Goal: Transaction & Acquisition: Purchase product/service

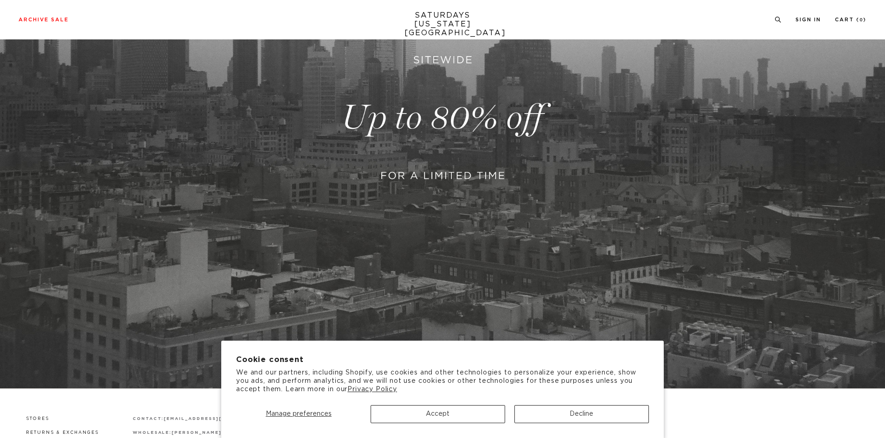
scroll to position [278, 0]
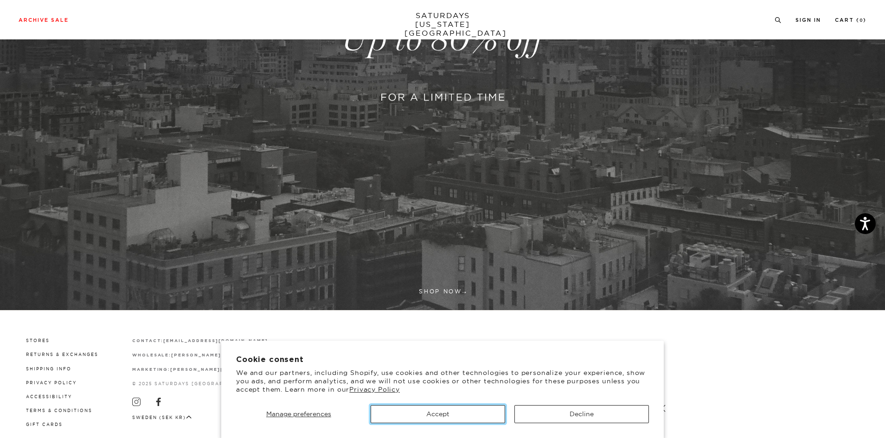
click at [464, 412] on button "Accept" at bounding box center [437, 414] width 134 height 18
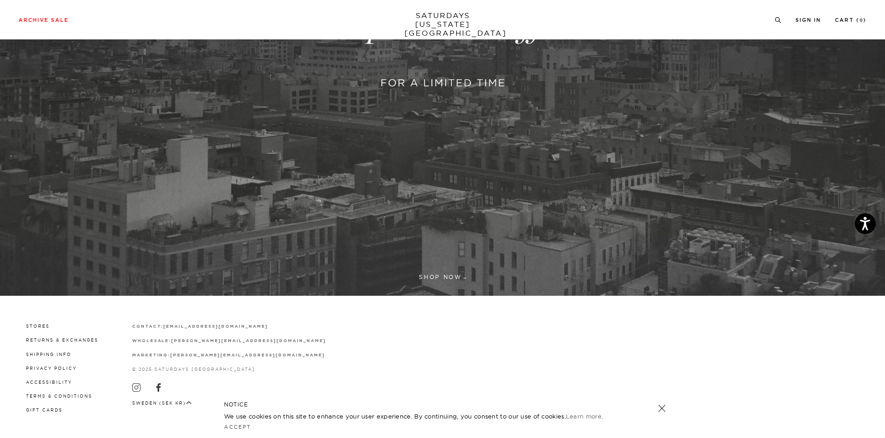
scroll to position [293, 0]
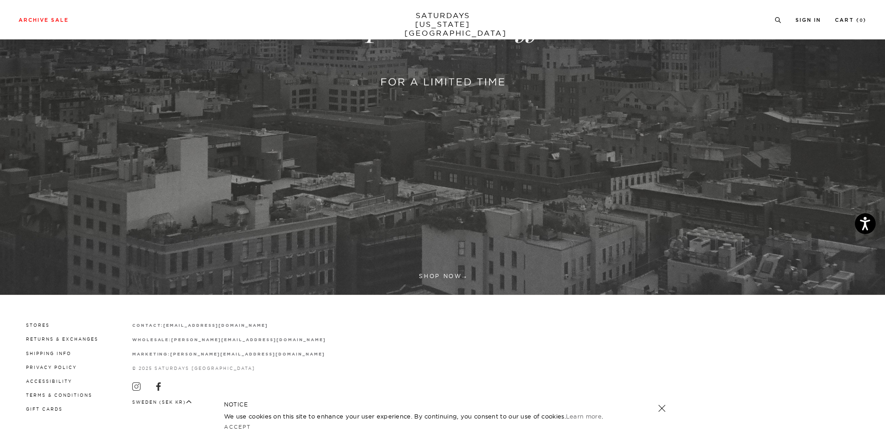
click at [441, 278] on link at bounding box center [442, 23] width 885 height 541
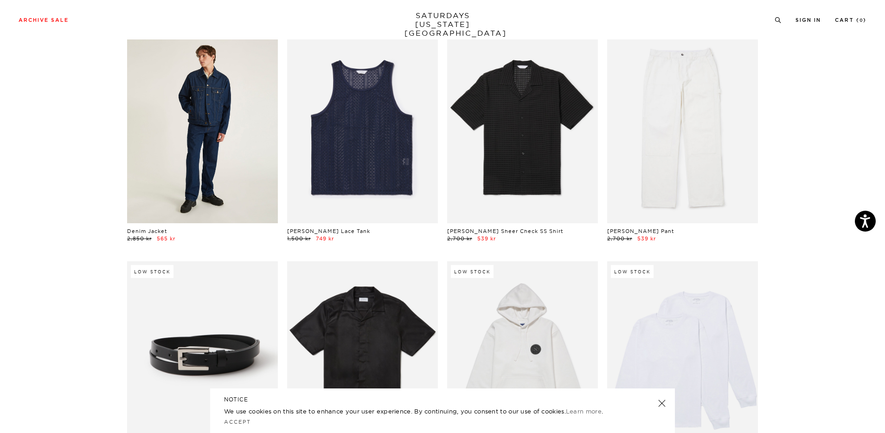
scroll to position [510, 0]
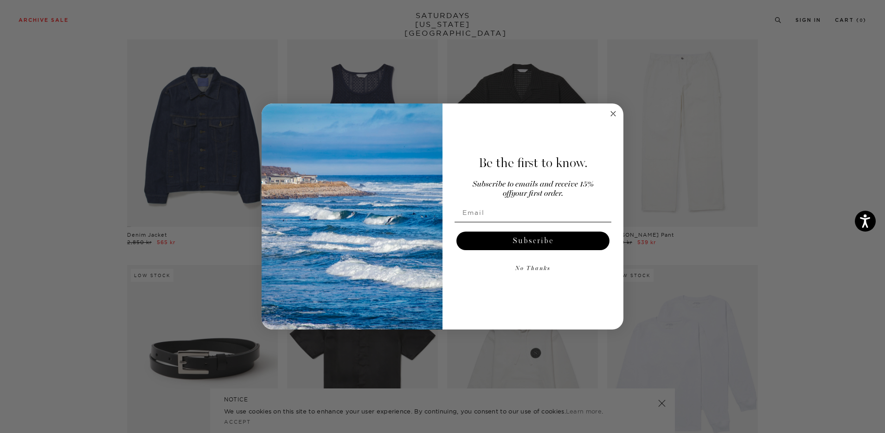
click at [616, 115] on circle "Close dialog" at bounding box center [613, 113] width 11 height 11
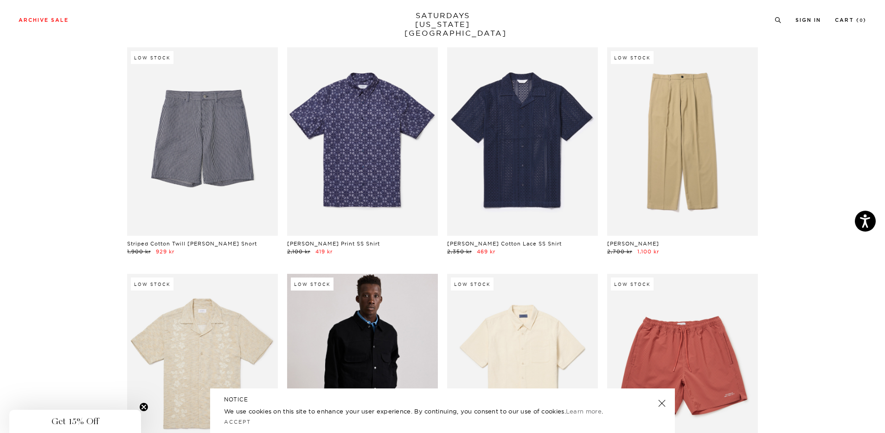
scroll to position [6398, 0]
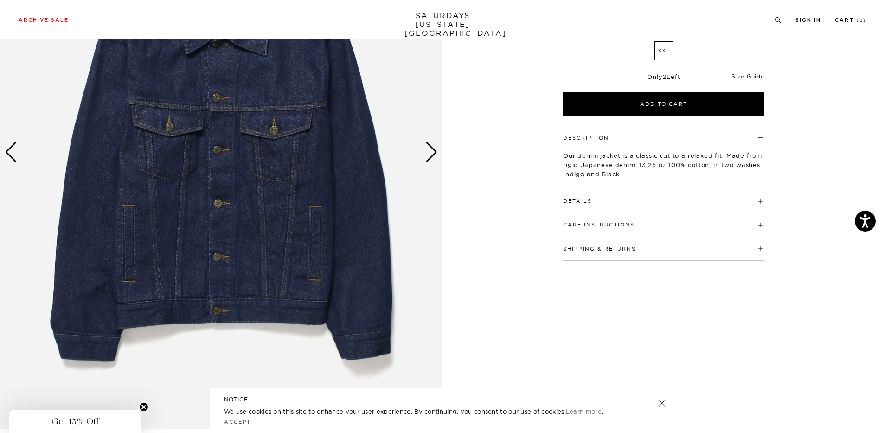
scroll to position [185, 0]
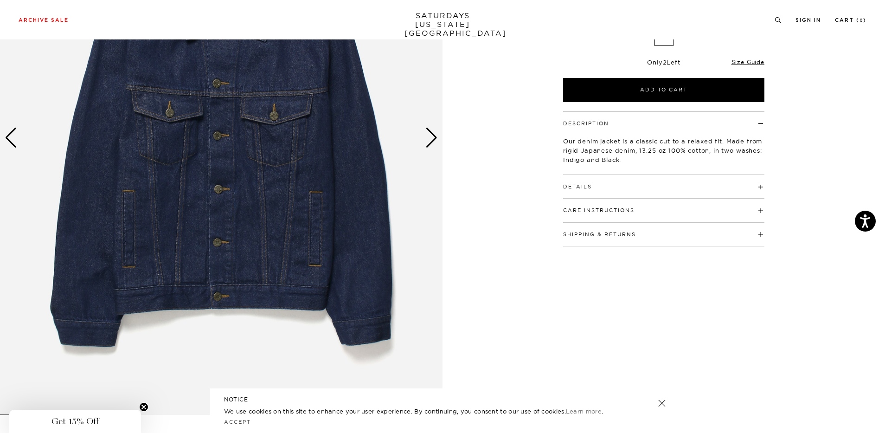
click at [434, 137] on div "Next slide" at bounding box center [431, 137] width 13 height 20
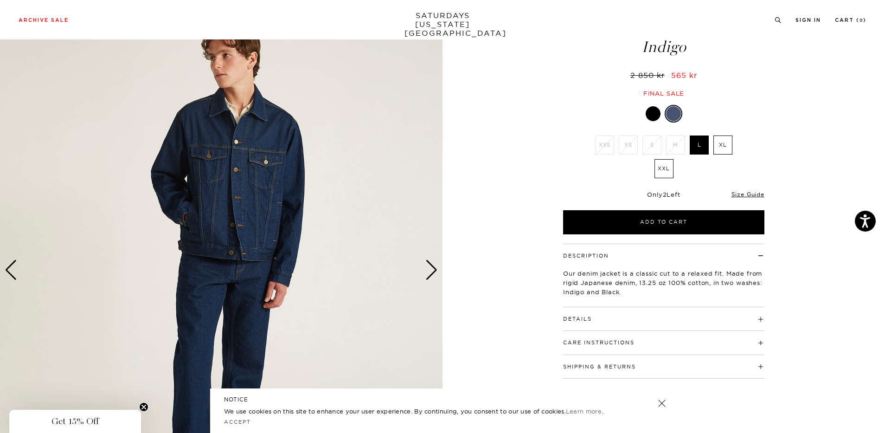
scroll to position [46, 0]
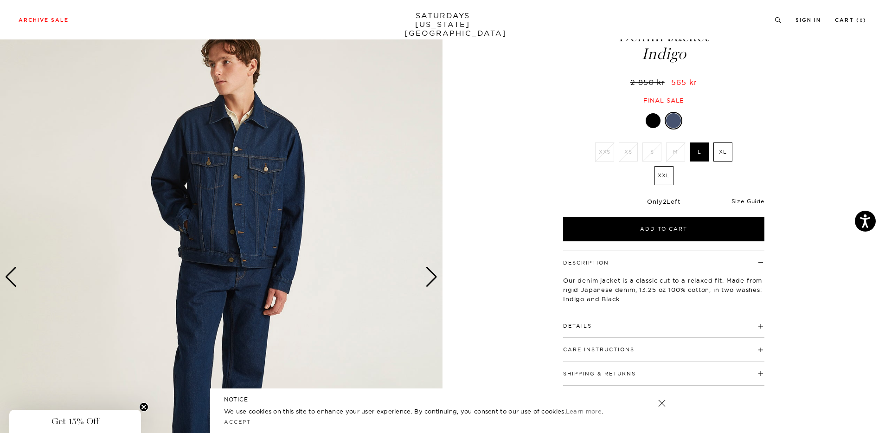
click at [9, 273] on div "Previous slide" at bounding box center [11, 277] width 13 height 20
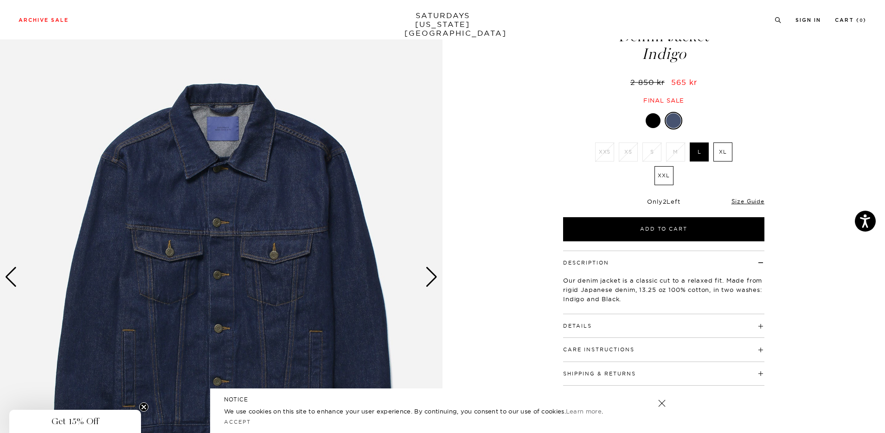
click at [10, 273] on div "Previous slide" at bounding box center [11, 277] width 13 height 20
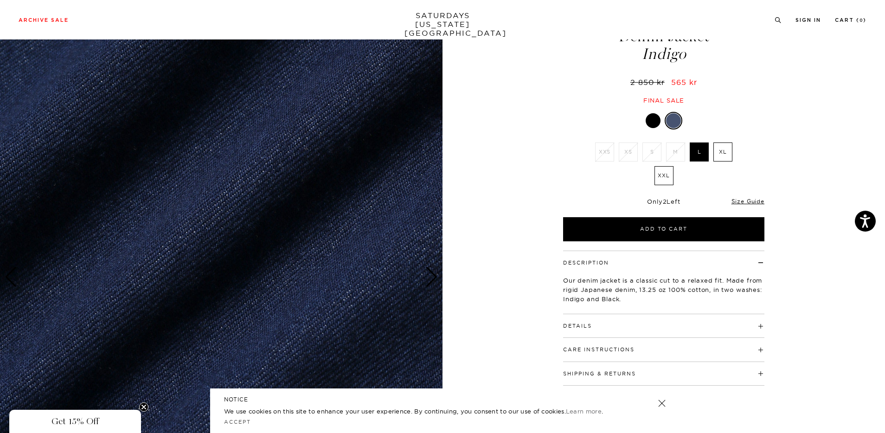
click at [10, 273] on div "Previous slide" at bounding box center [11, 277] width 13 height 20
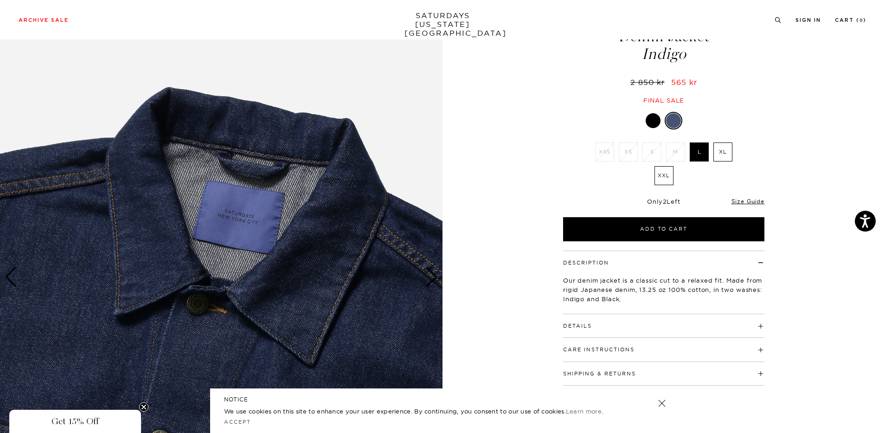
click at [10, 273] on div "Previous slide" at bounding box center [11, 277] width 13 height 20
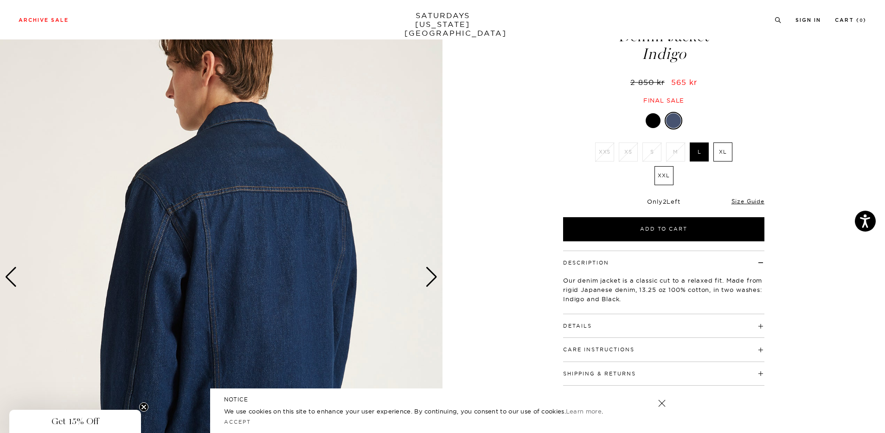
click at [10, 273] on div "Previous slide" at bounding box center [11, 277] width 13 height 20
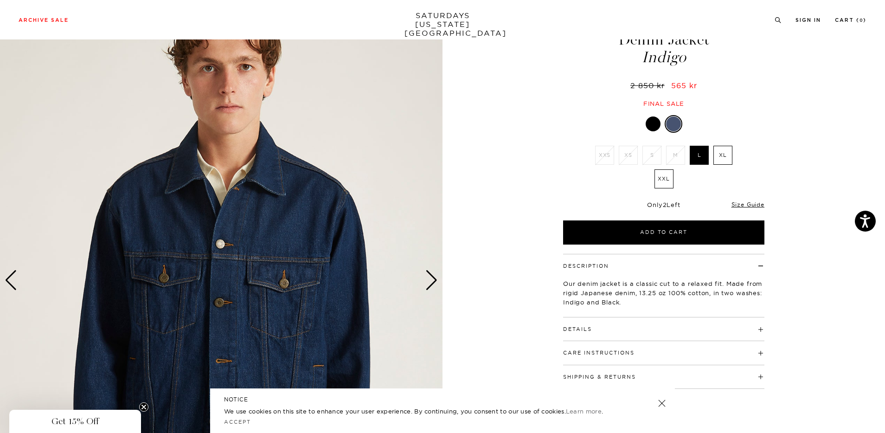
scroll to position [0, 0]
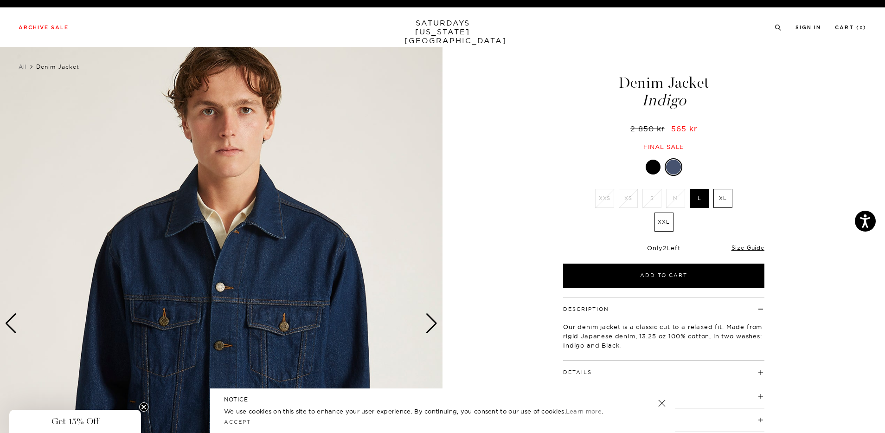
click at [434, 322] on div "Next slide" at bounding box center [431, 323] width 13 height 20
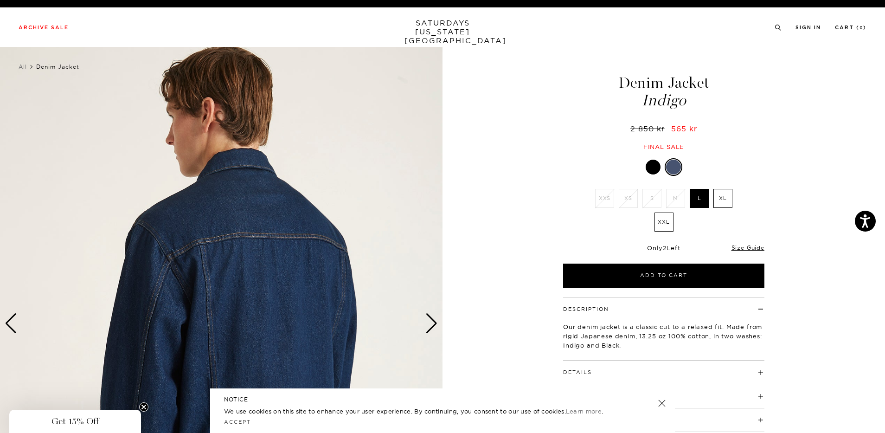
click at [434, 322] on div "Next slide" at bounding box center [431, 323] width 13 height 20
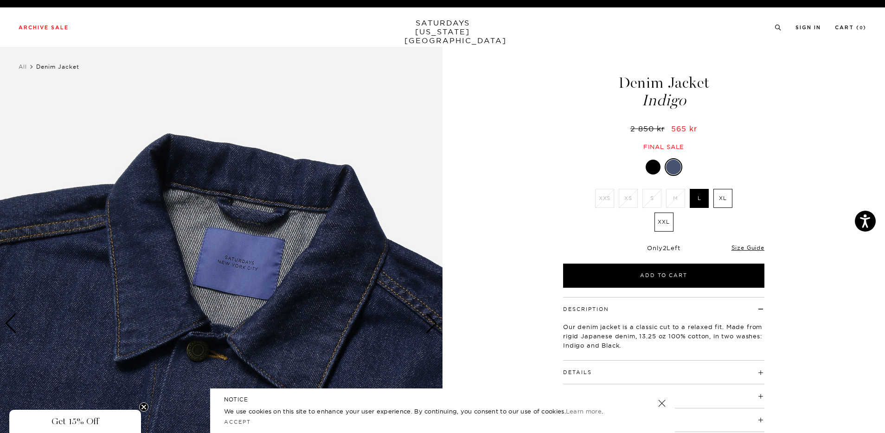
click at [434, 322] on div "Next slide" at bounding box center [431, 323] width 13 height 20
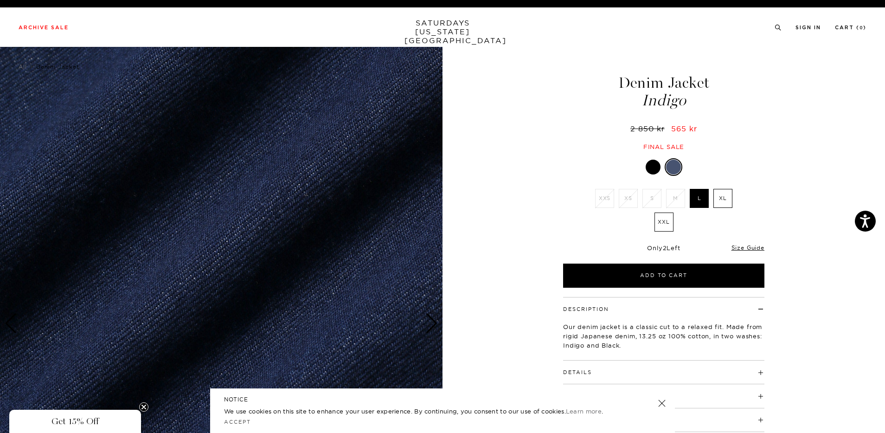
click at [434, 322] on div "Next slide" at bounding box center [431, 323] width 13 height 20
